Goal: Information Seeking & Learning: Understand process/instructions

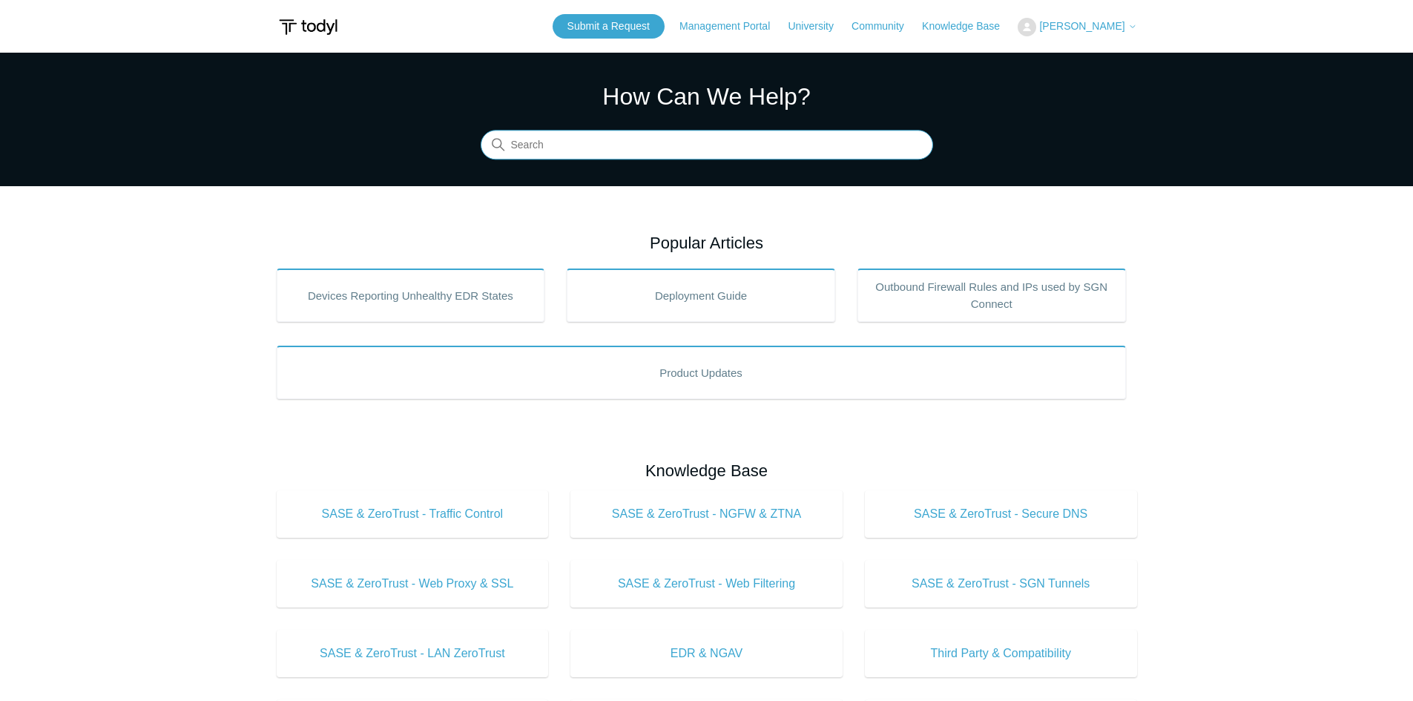
click at [770, 151] on input "Search" at bounding box center [707, 146] width 452 height 30
type input "onboaring"
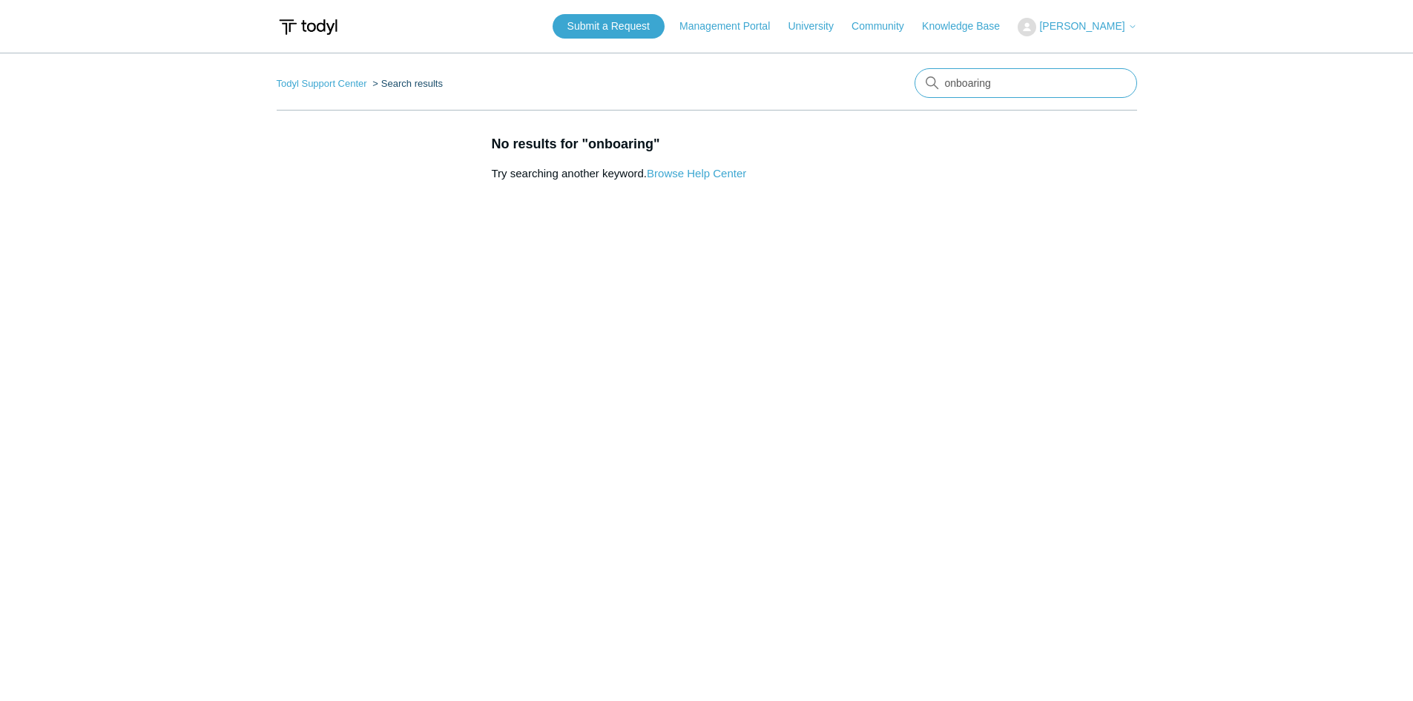
click at [969, 85] on input "onboaring" at bounding box center [1025, 83] width 223 height 30
drag, startPoint x: 1013, startPoint y: 86, endPoint x: 840, endPoint y: 67, distance: 174.5
click at [840, 67] on main "Todyl Support Center Search results There are no matching results in this help …" at bounding box center [706, 368] width 1413 height 631
type input "installation"
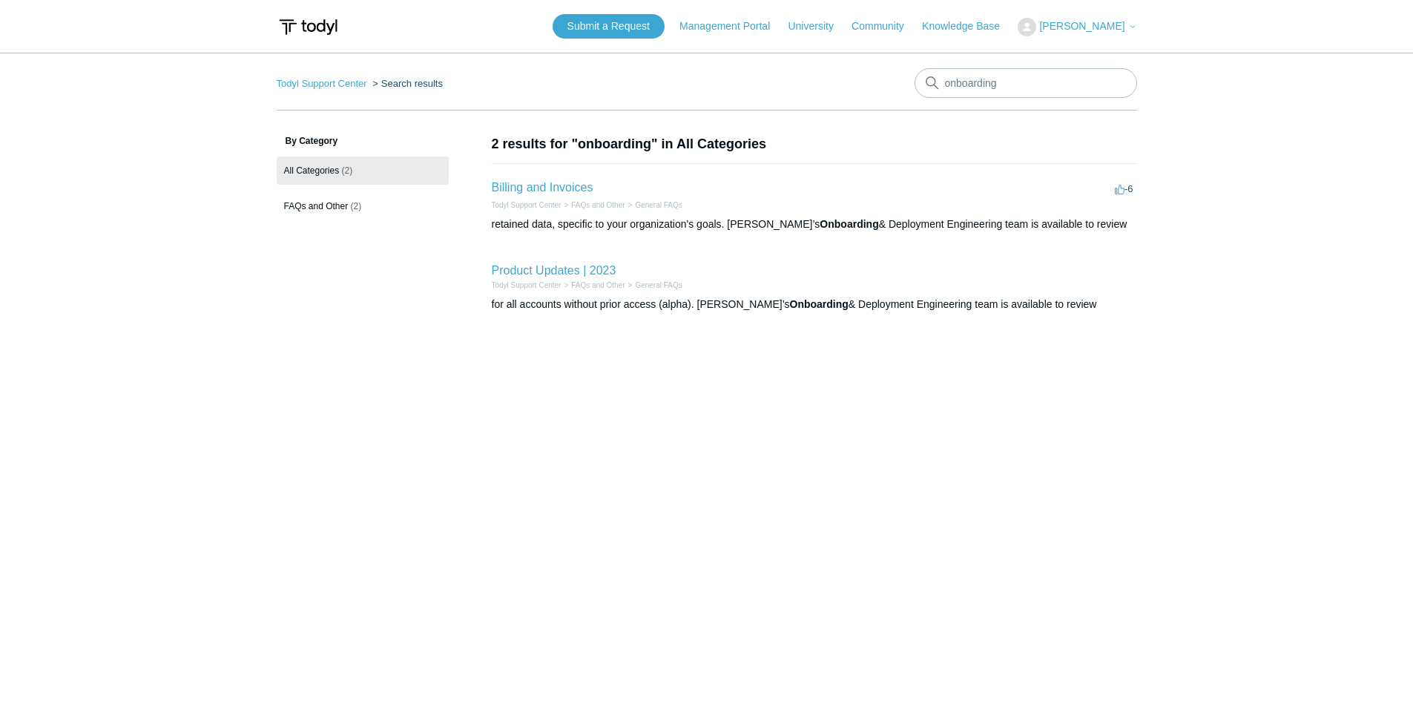
drag, startPoint x: 783, startPoint y: 306, endPoint x: 1071, endPoint y: 323, distance: 288.3
click at [1071, 323] on li "Product Updates | 2023 Todyl Support Center FAQs and Other General FAQs for all…" at bounding box center [814, 287] width 645 height 80
click at [1109, 375] on main "Todyl Support Center Search results onboarding By Category All Categories (2) F…" at bounding box center [706, 368] width 1413 height 631
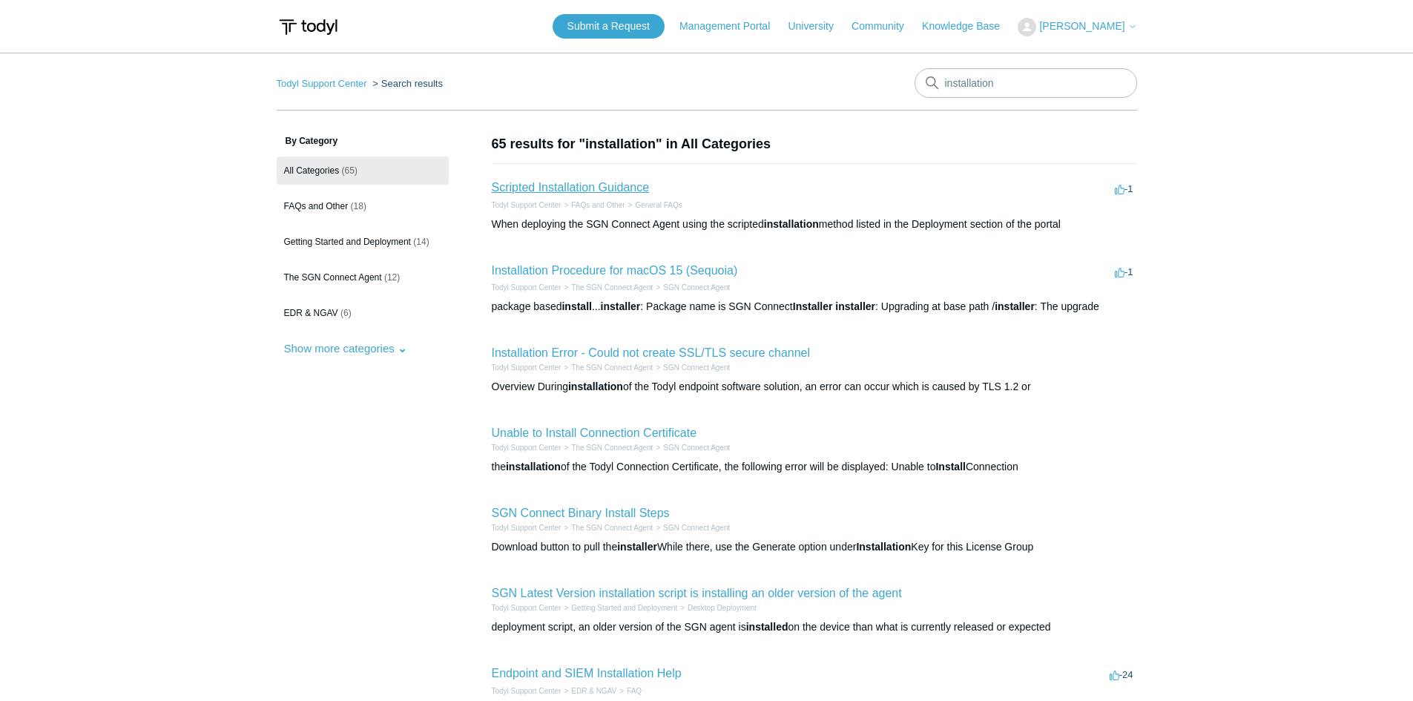
click at [589, 183] on link "Scripted Installation Guidance" at bounding box center [571, 187] width 158 height 13
click at [366, 205] on span "(18)" at bounding box center [359, 206] width 16 height 10
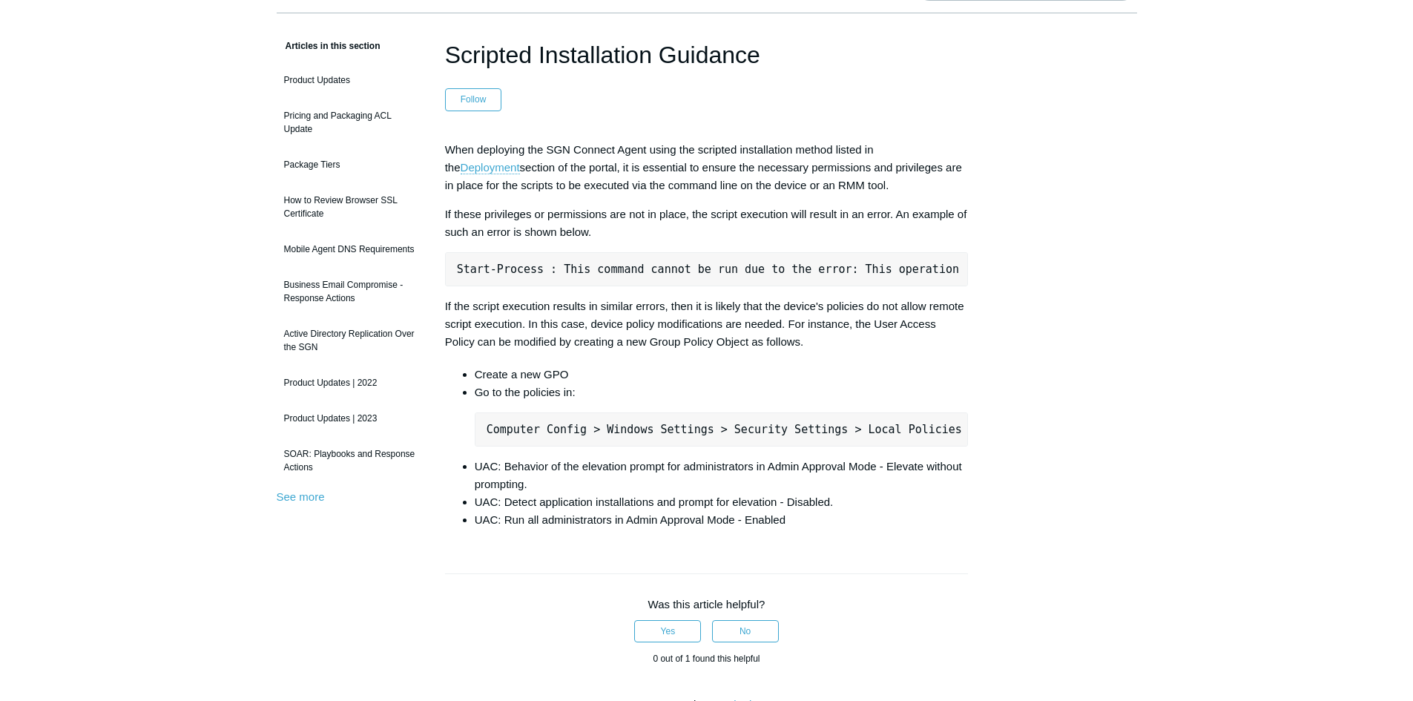
scroll to position [74, 0]
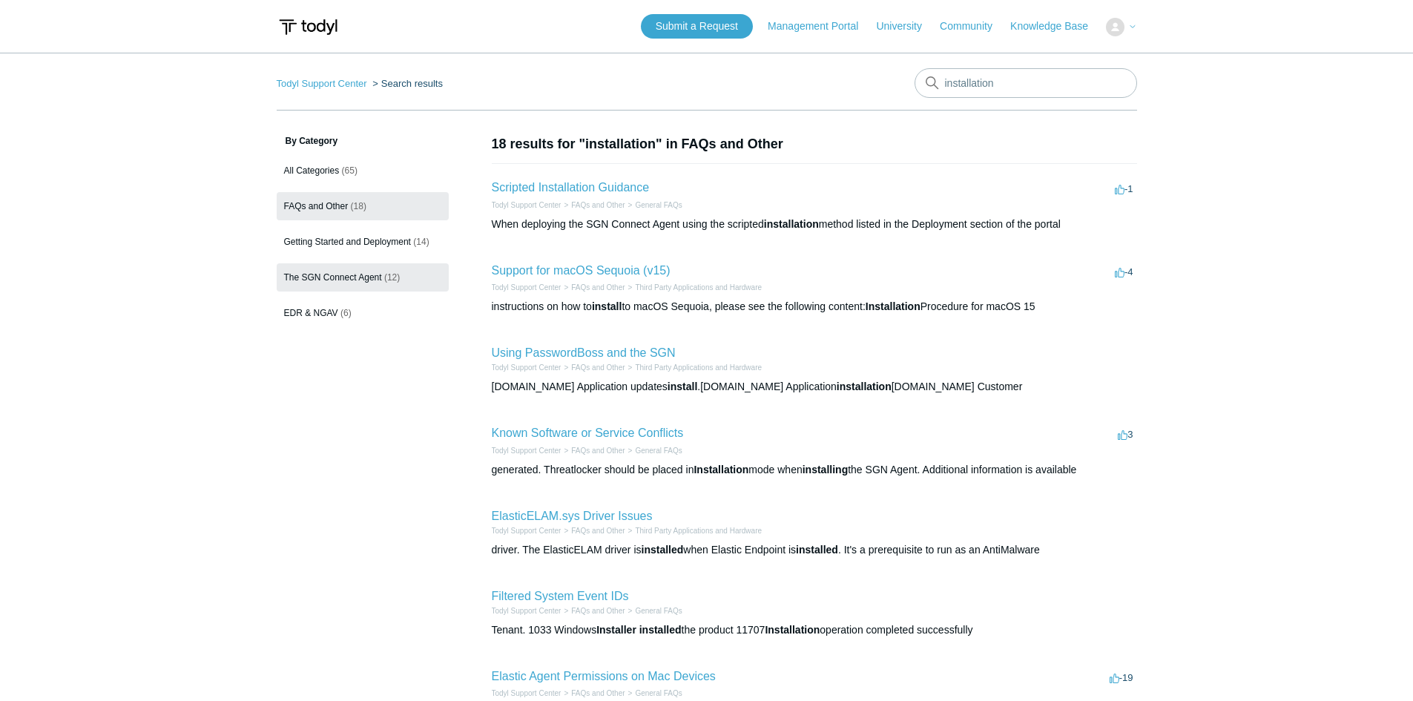
click at [359, 266] on link "The SGN Connect Agent (12)" at bounding box center [363, 277] width 172 height 28
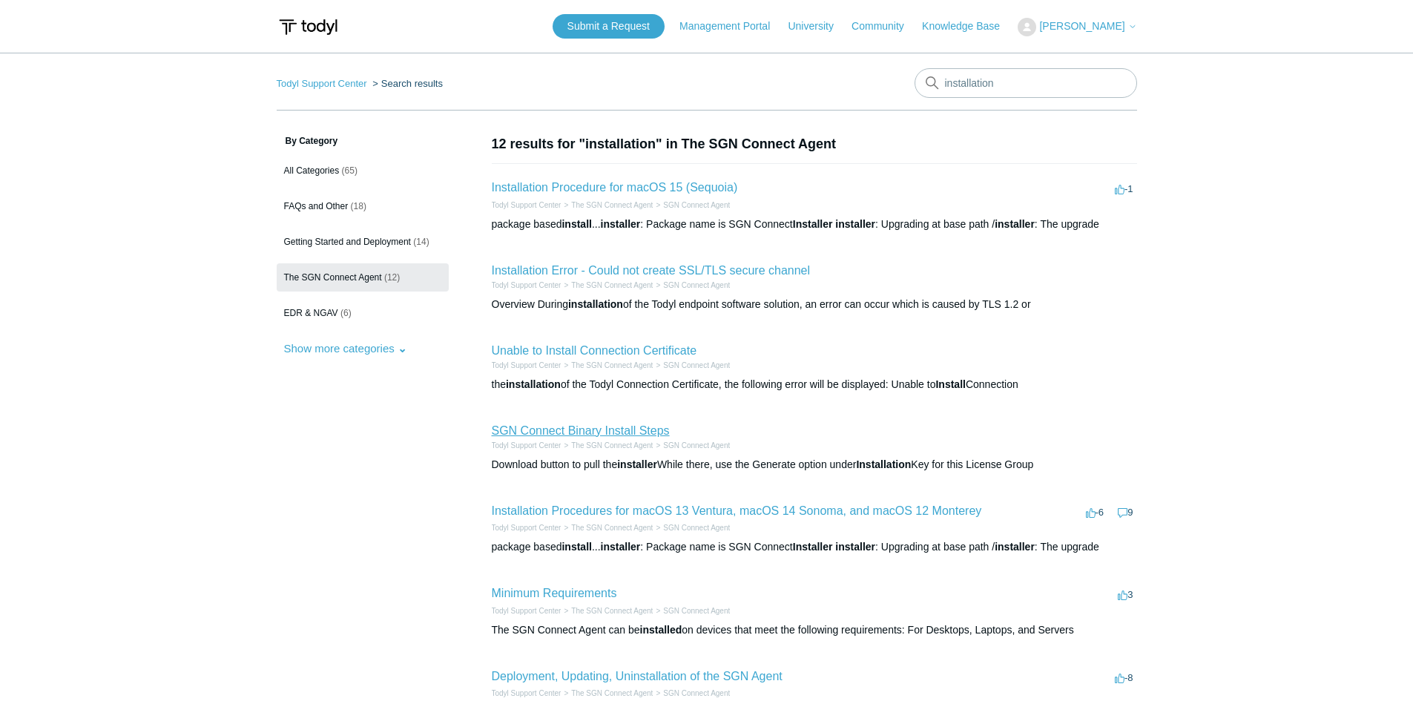
click at [633, 429] on link "SGN Connect Binary Install Steps" at bounding box center [581, 430] width 178 height 13
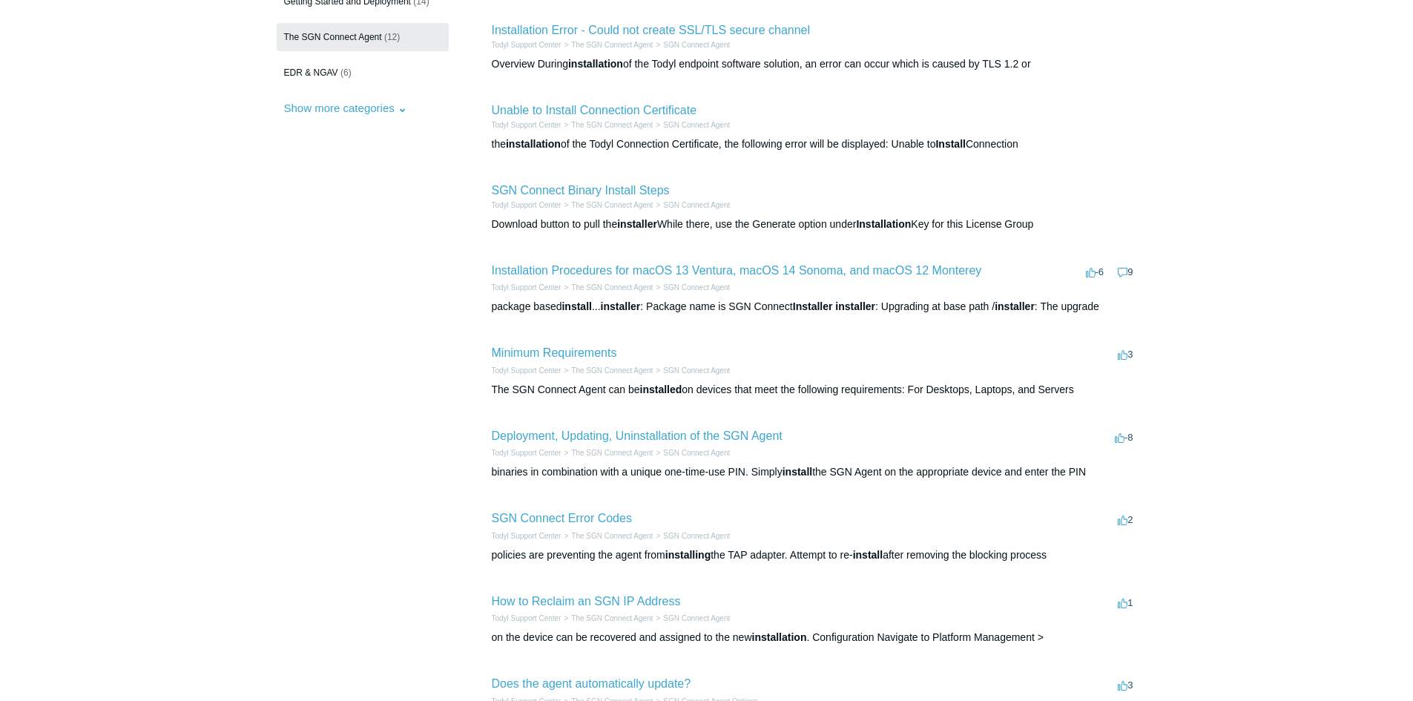
scroll to position [297, 0]
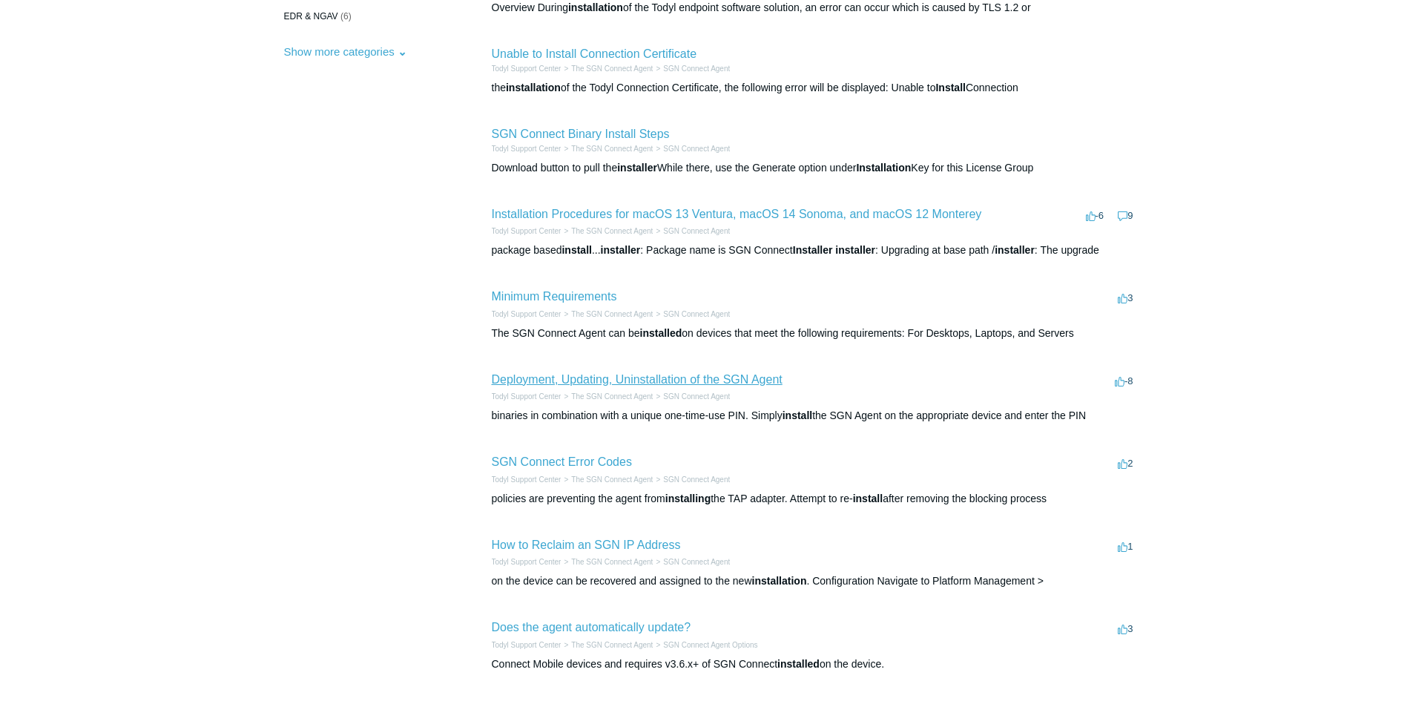
click at [551, 381] on link "Deployment, Updating, Uninstallation of the SGN Agent" at bounding box center [637, 379] width 291 height 13
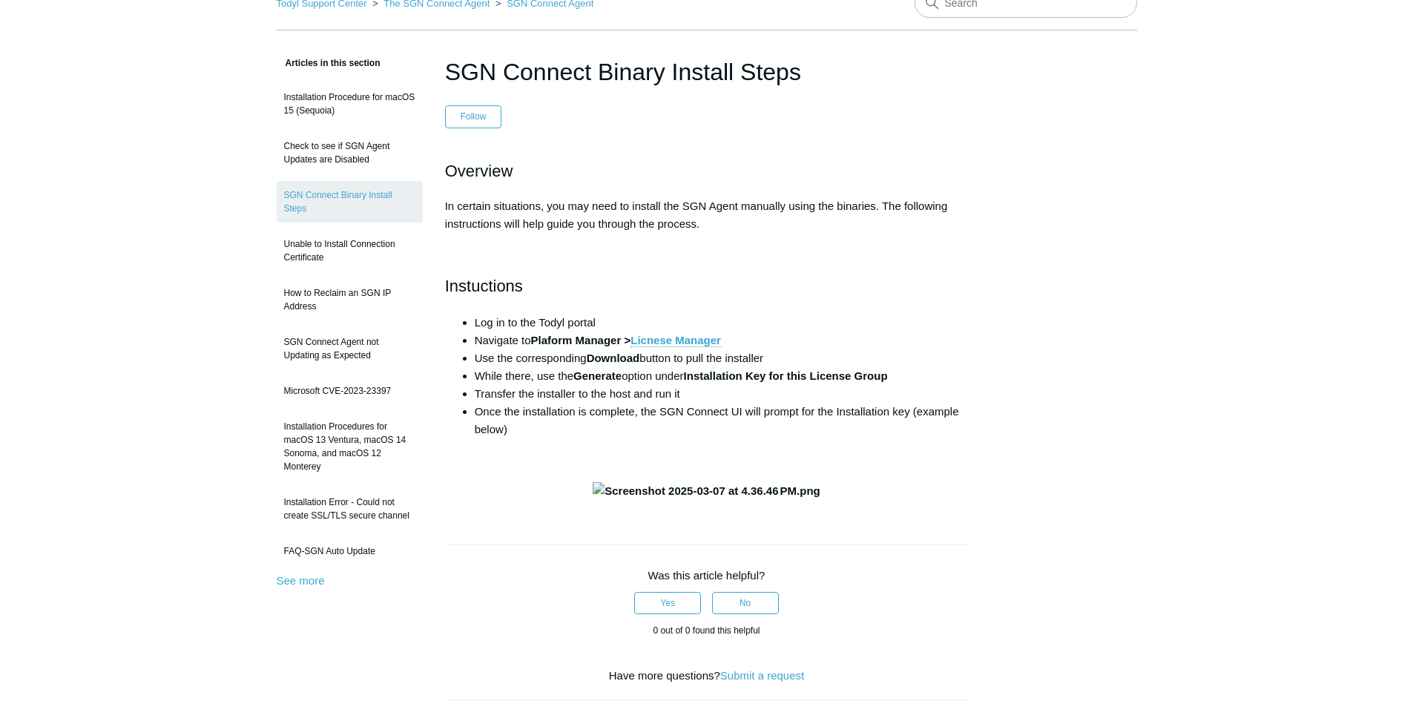
scroll to position [74, 0]
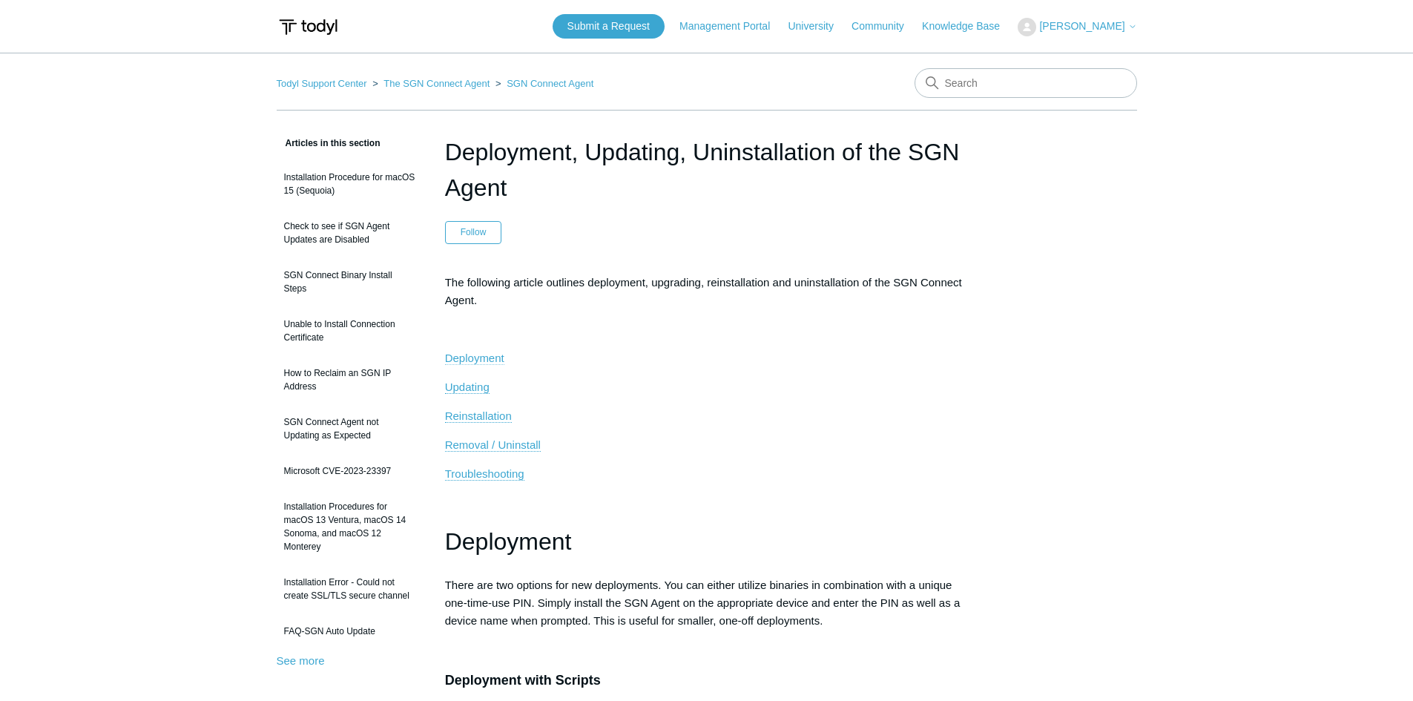
click at [487, 357] on span "Deployment" at bounding box center [474, 358] width 59 height 13
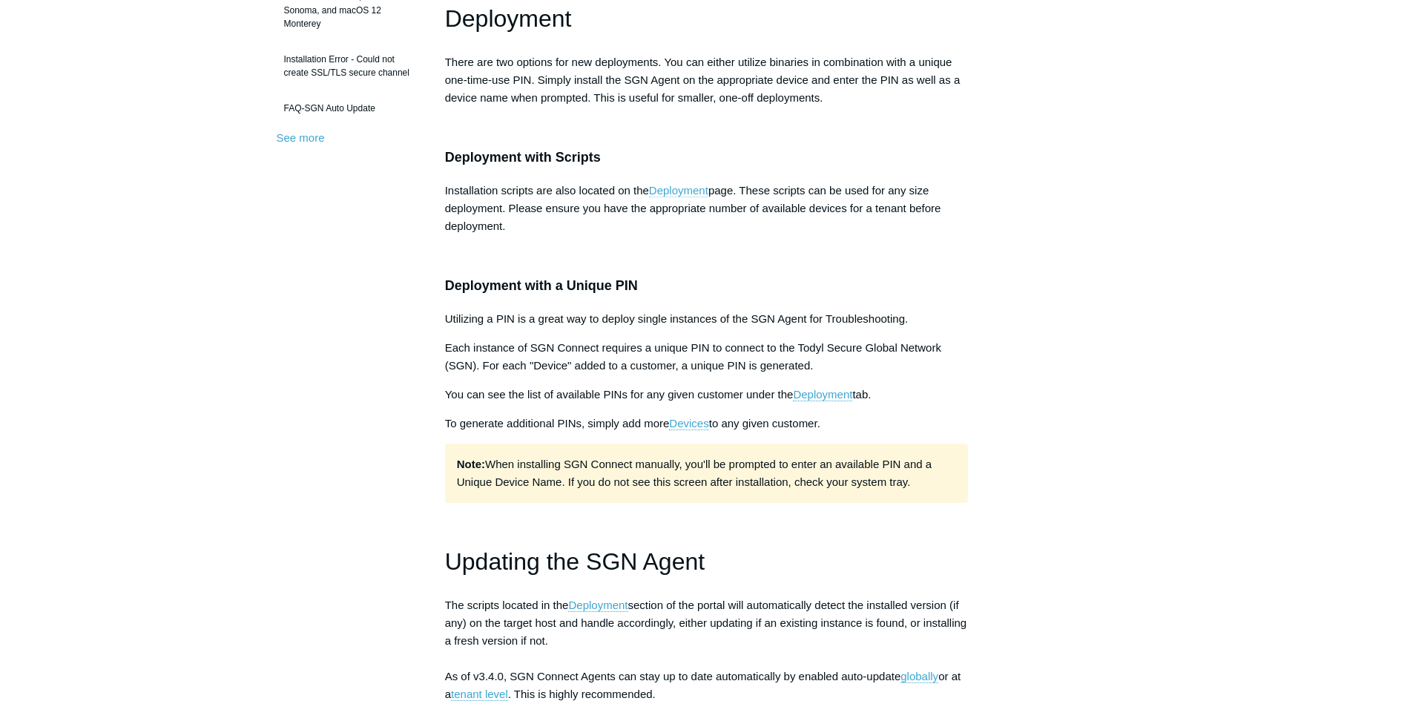
click at [674, 187] on link "Deployment" at bounding box center [678, 190] width 59 height 13
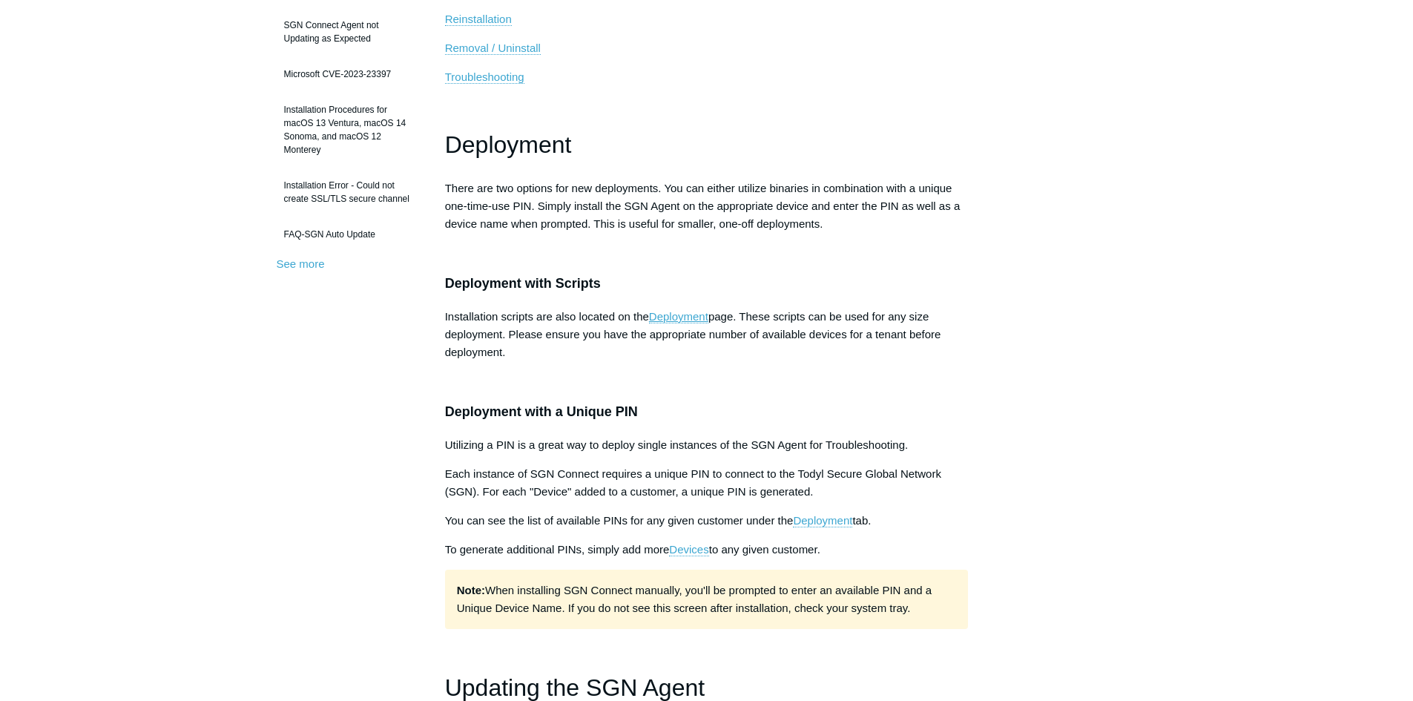
scroll to position [375, 0]
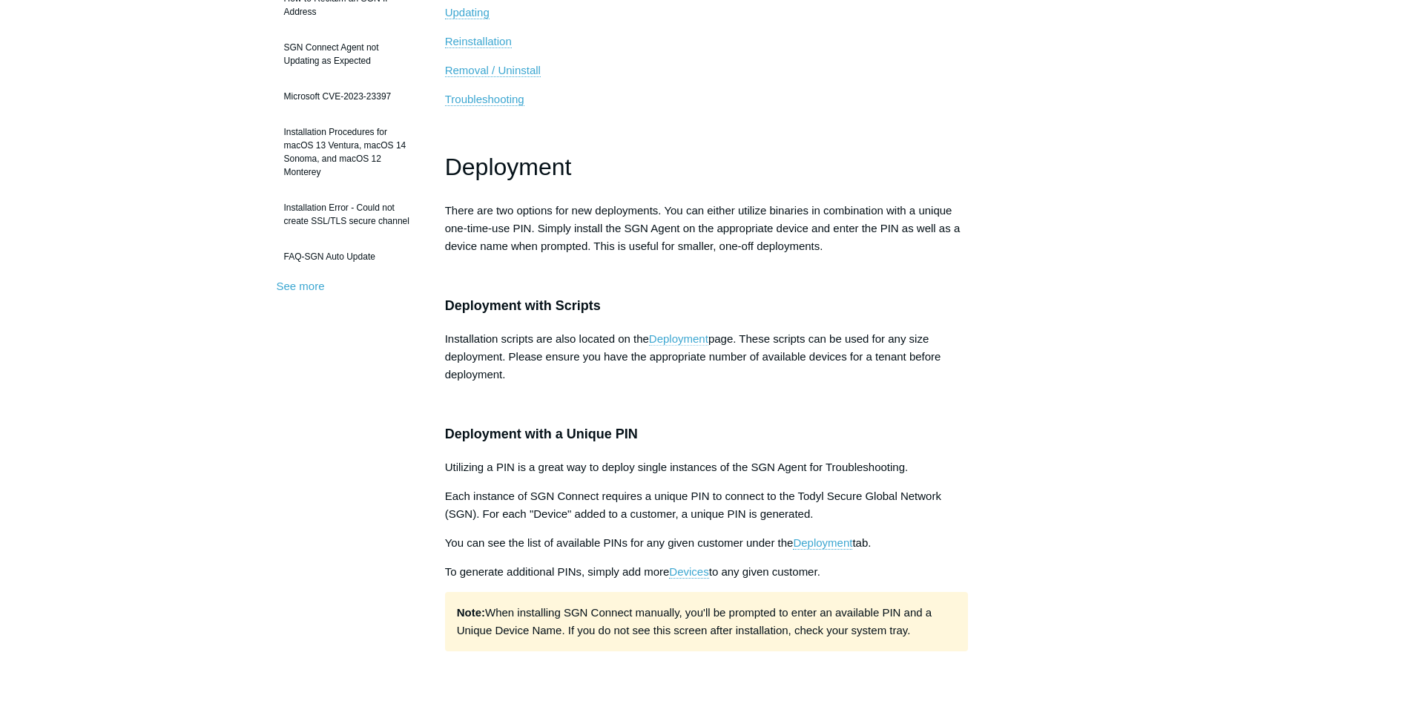
click at [678, 338] on link "Deployment" at bounding box center [678, 338] width 59 height 13
click at [686, 337] on link "Deployment" at bounding box center [678, 338] width 59 height 13
